Goal: Transaction & Acquisition: Obtain resource

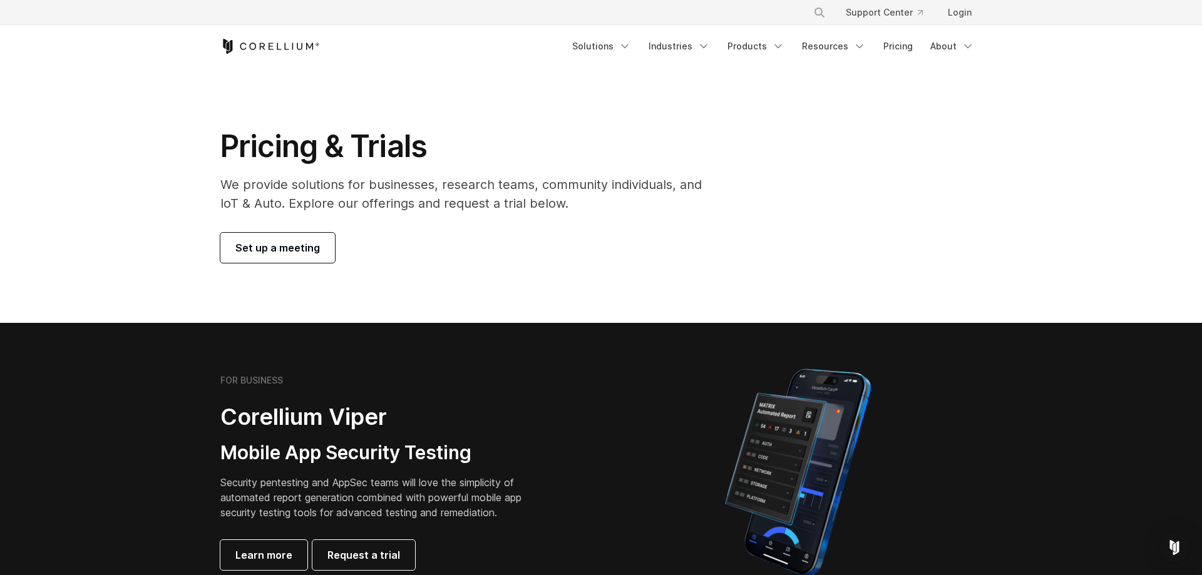
scroll to position [319, 0]
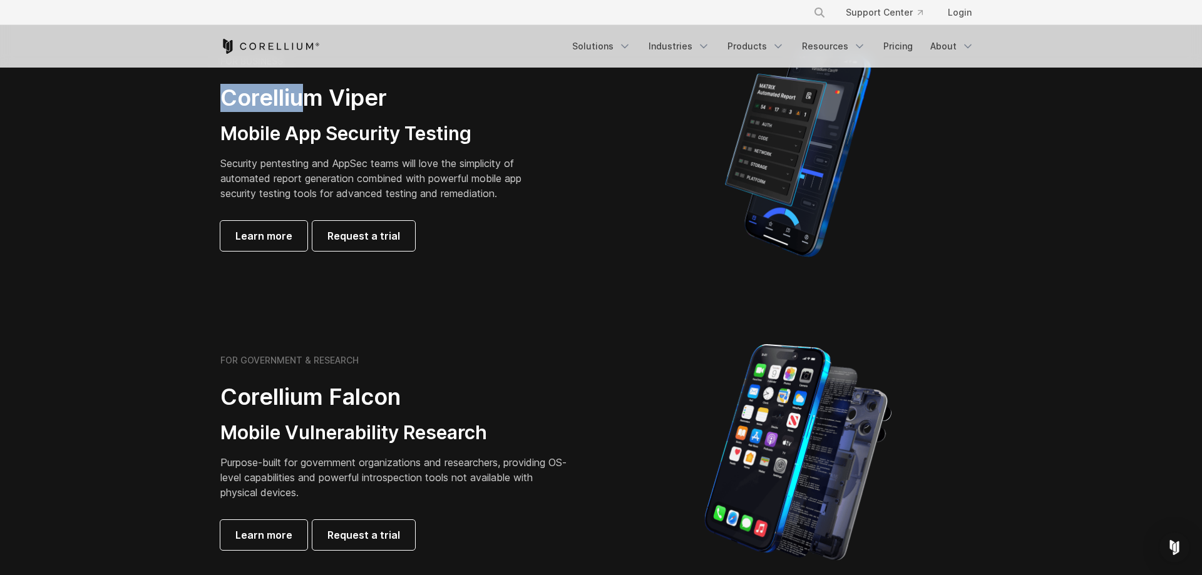
drag, startPoint x: 282, startPoint y: 95, endPoint x: -56, endPoint y: 73, distance: 338.2
click at [0, 73] on section "FOR BUSINESS Corellium Viper Mobile App Security Testing Security pentesting an…" at bounding box center [601, 153] width 1202 height 299
click at [231, 94] on h2 "Corellium Viper" at bounding box center [380, 98] width 321 height 28
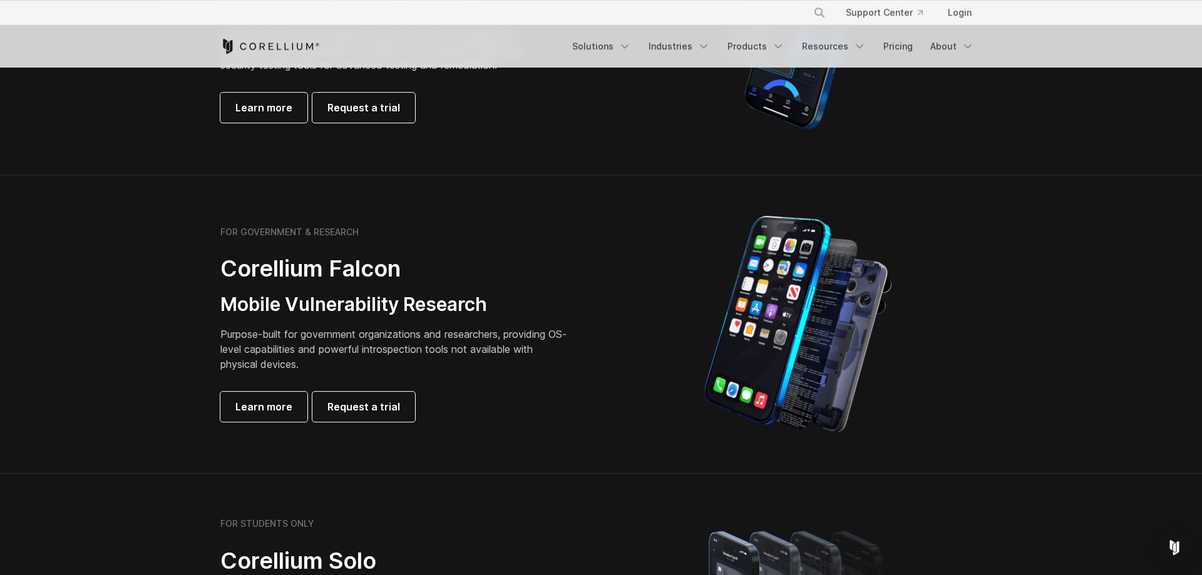
scroll to position [447, 0]
drag, startPoint x: 331, startPoint y: 272, endPoint x: 439, endPoint y: 273, distance: 108.3
click at [440, 273] on div "FOR GOVERNMENT & RESEARCH Corellium Falcon Mobile Vulnerability Research Purpos…" at bounding box center [404, 324] width 393 height 195
click at [315, 322] on div "FOR GOVERNMENT & RESEARCH Corellium Falcon Mobile Vulnerability Research Purpos…" at bounding box center [395, 324] width 351 height 195
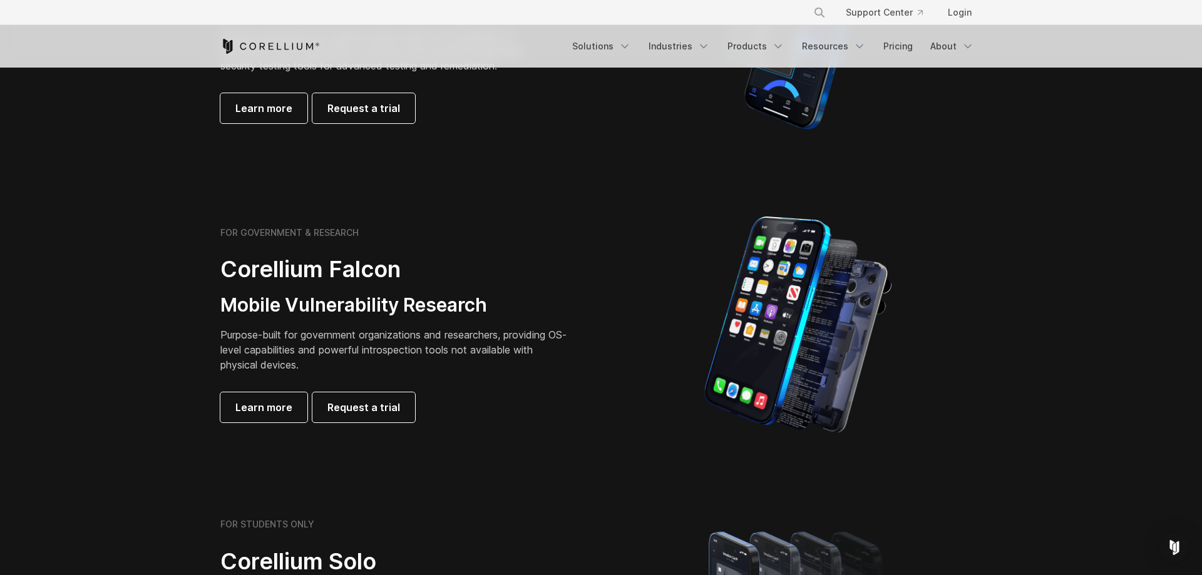
click at [315, 322] on div "FOR GOVERNMENT & RESEARCH Corellium Falcon Mobile Vulnerability Research Purpos…" at bounding box center [395, 324] width 351 height 195
click at [368, 416] on link "Request a trial" at bounding box center [363, 408] width 103 height 30
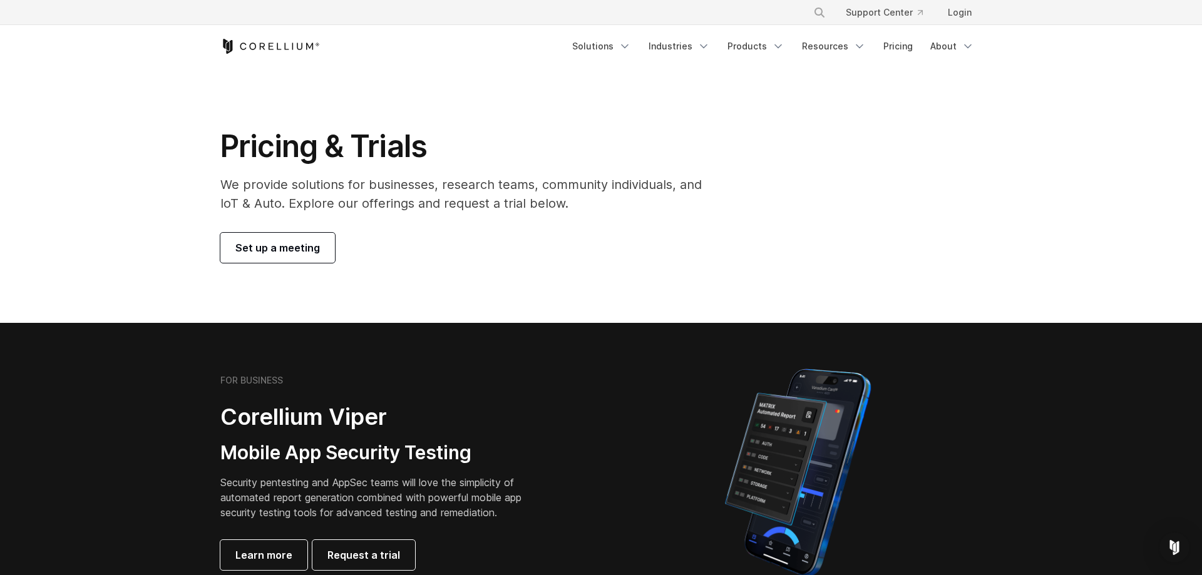
drag, startPoint x: 432, startPoint y: 150, endPoint x: 447, endPoint y: 153, distance: 15.5
click at [433, 152] on h1 "Pricing & Trials" at bounding box center [469, 147] width 499 height 38
